Goal: Task Accomplishment & Management: Use online tool/utility

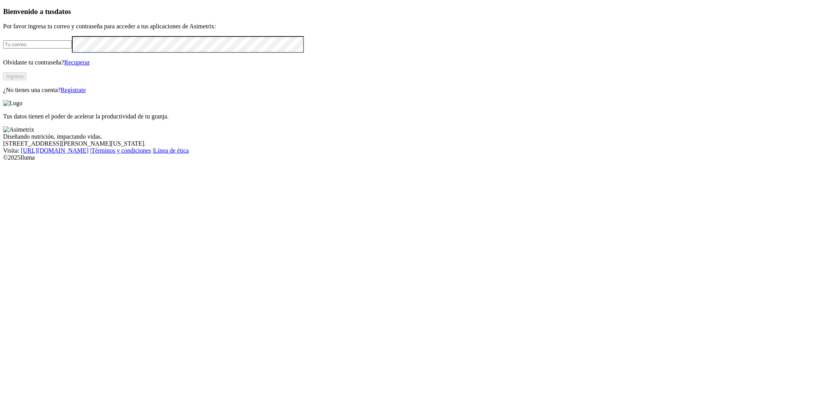
click at [72, 49] on input "email" at bounding box center [37, 44] width 69 height 8
type input "[PERSON_NAME][EMAIL_ADDRESS][PERSON_NAME][DOMAIN_NAME]"
click at [302, 94] on div "Bienvenido a tus datos Por favor ingresa tu correo y contraseña para acceder a …" at bounding box center [414, 50] width 823 height 86
click at [26, 80] on button "Ingresa" at bounding box center [14, 76] width 23 height 8
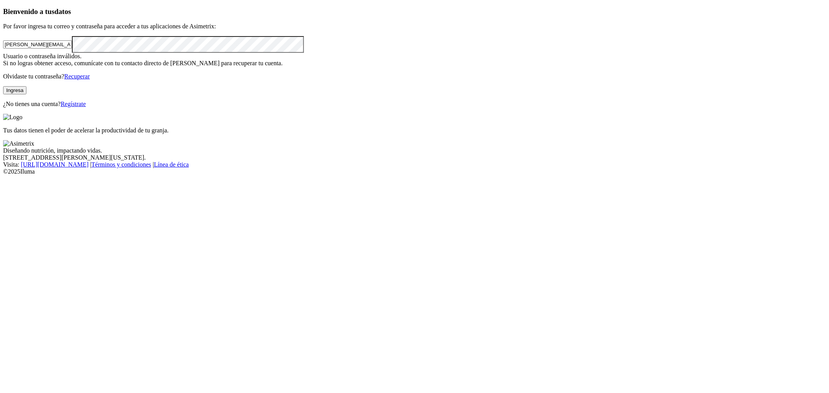
click at [26, 94] on button "Ingresa" at bounding box center [14, 90] width 23 height 8
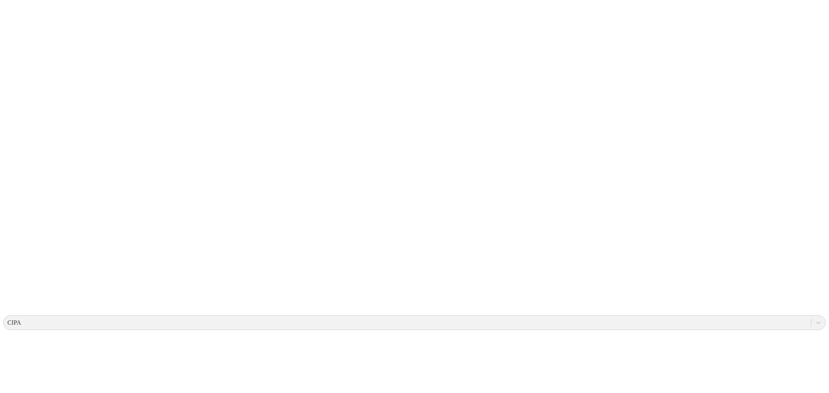
click at [709, 317] on div "CIPA" at bounding box center [407, 323] width 808 height 12
